Goal: Find specific page/section: Find specific page/section

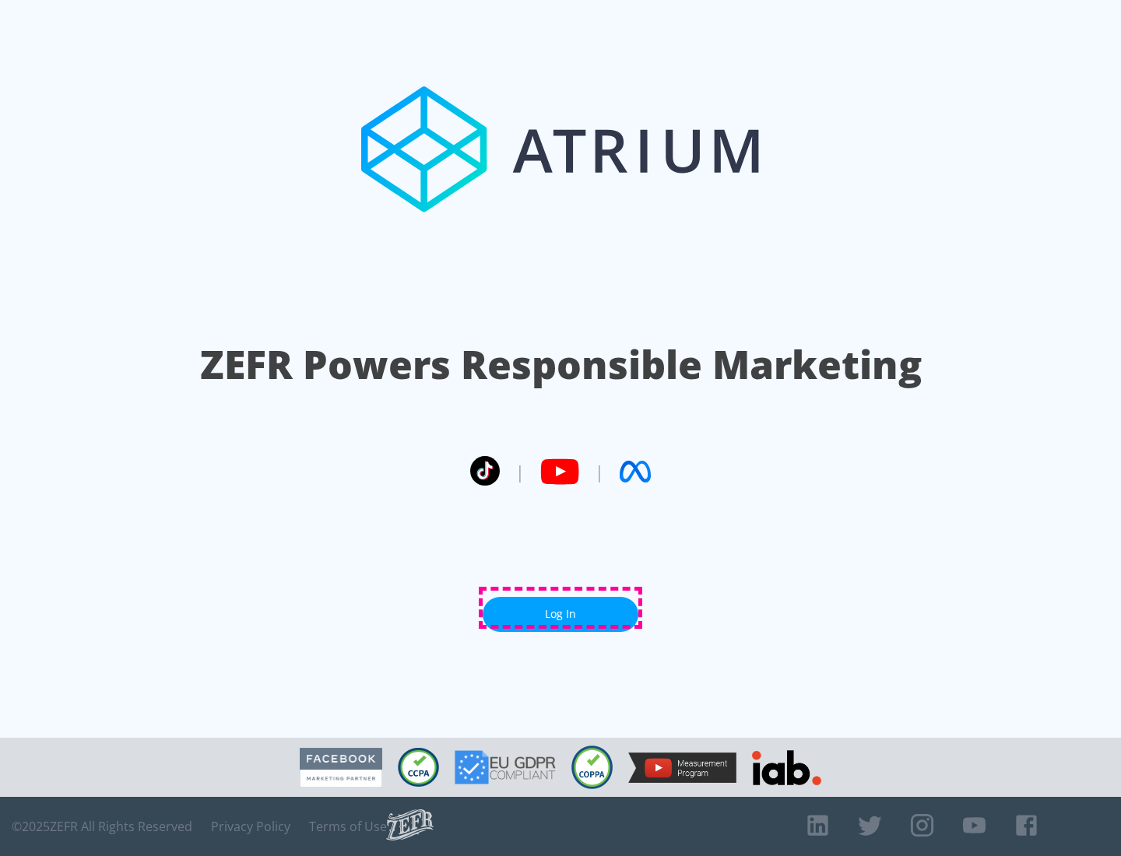
click at [560, 608] on link "Log In" at bounding box center [561, 614] width 156 height 35
